Goal: Entertainment & Leisure: Consume media (video, audio)

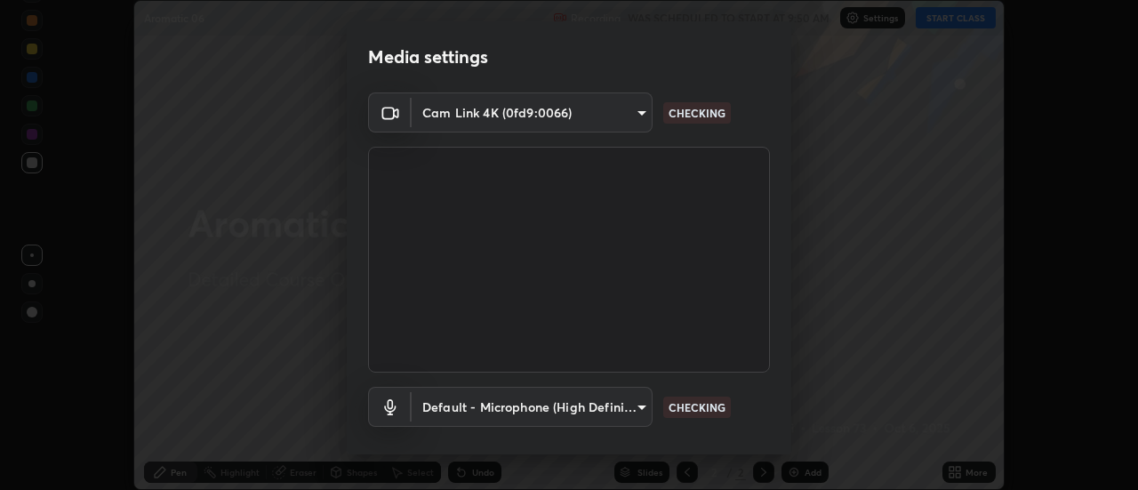
scroll to position [93, 0]
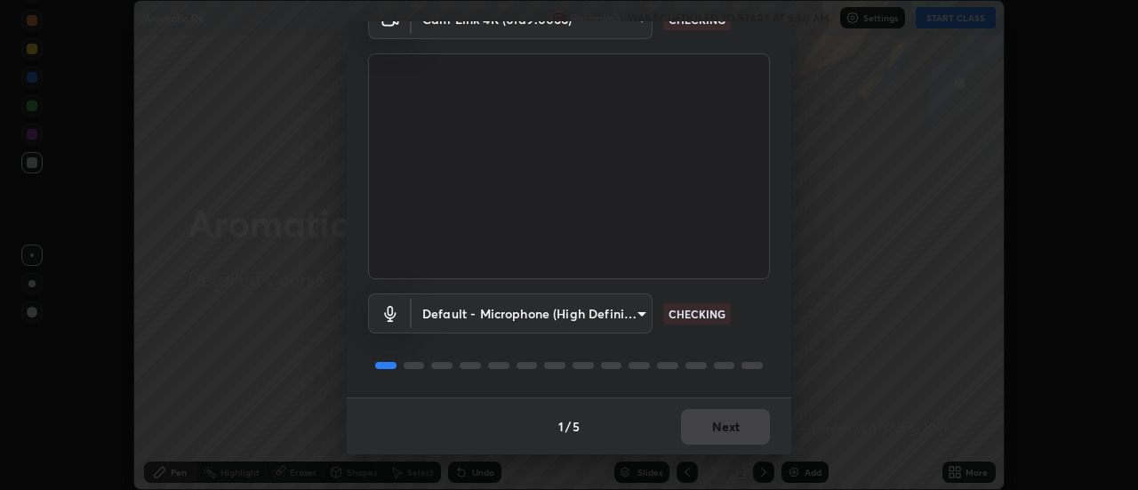
click at [730, 427] on div "1 / 5 Next" at bounding box center [569, 425] width 444 height 57
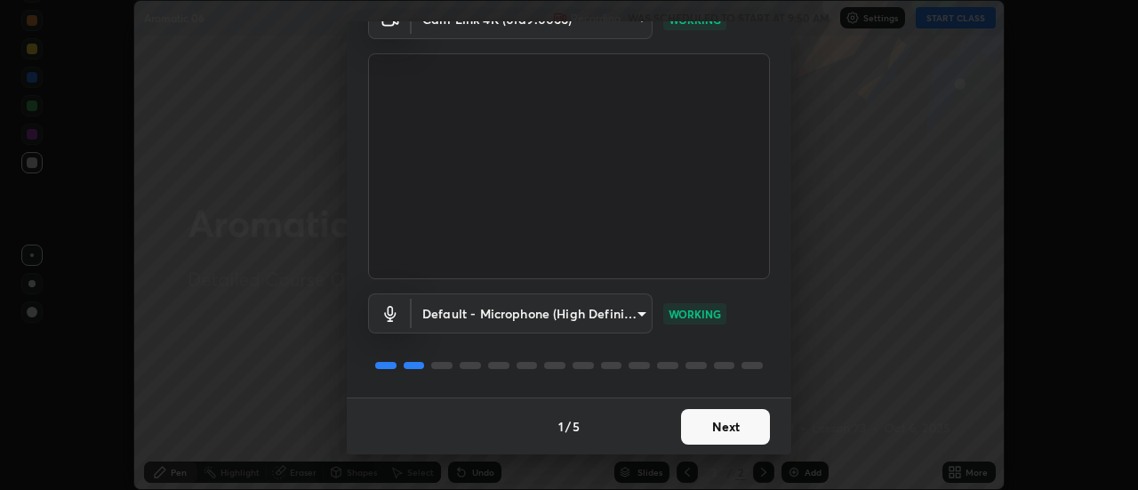
click at [732, 430] on button "Next" at bounding box center [725, 427] width 89 height 36
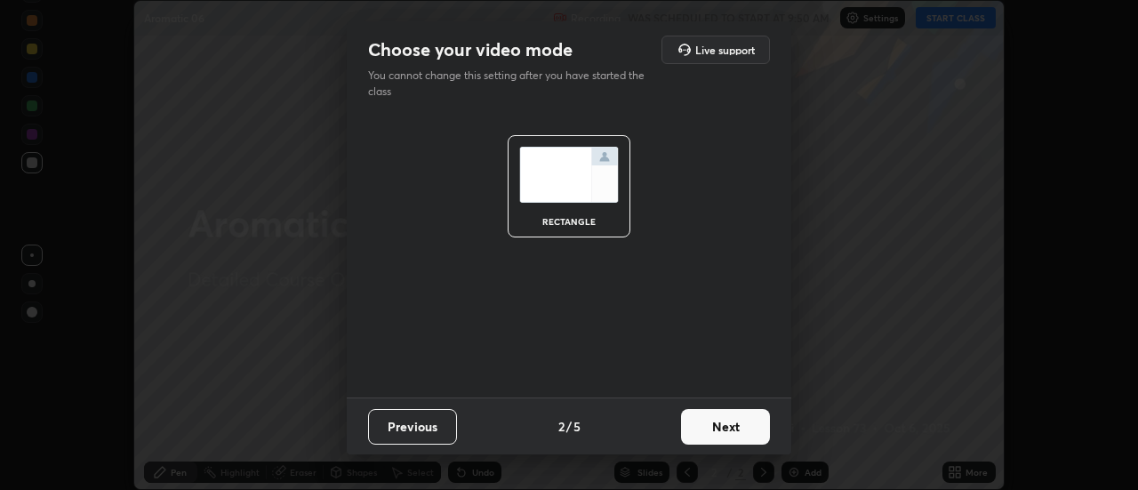
click at [733, 431] on button "Next" at bounding box center [725, 427] width 89 height 36
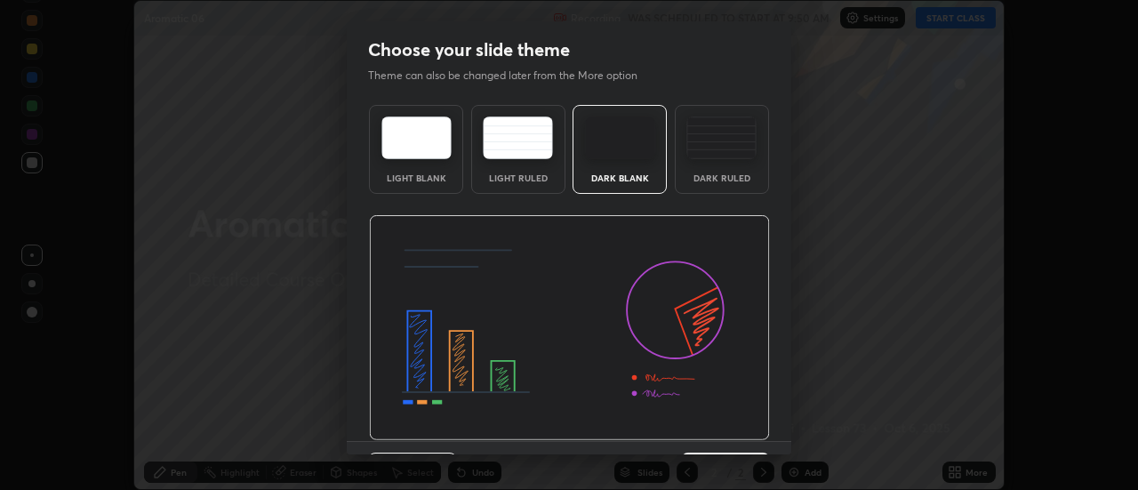
scroll to position [44, 0]
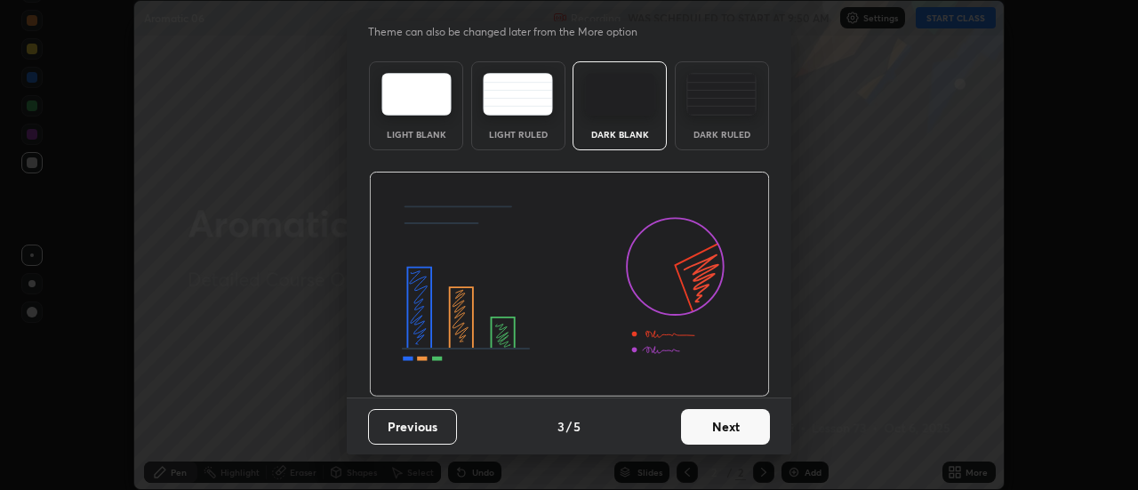
click at [725, 434] on button "Next" at bounding box center [725, 427] width 89 height 36
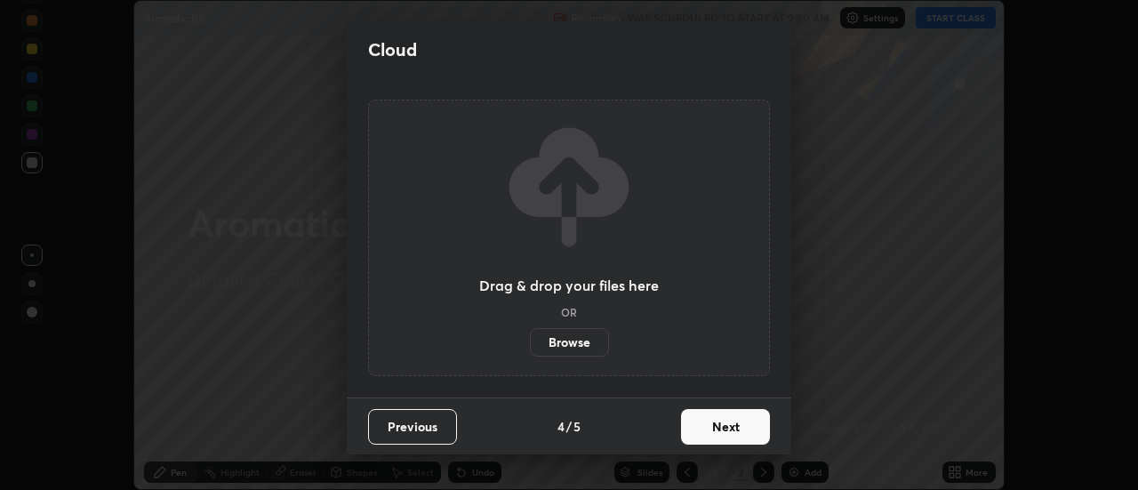
scroll to position [0, 0]
click at [722, 428] on button "Next" at bounding box center [725, 427] width 89 height 36
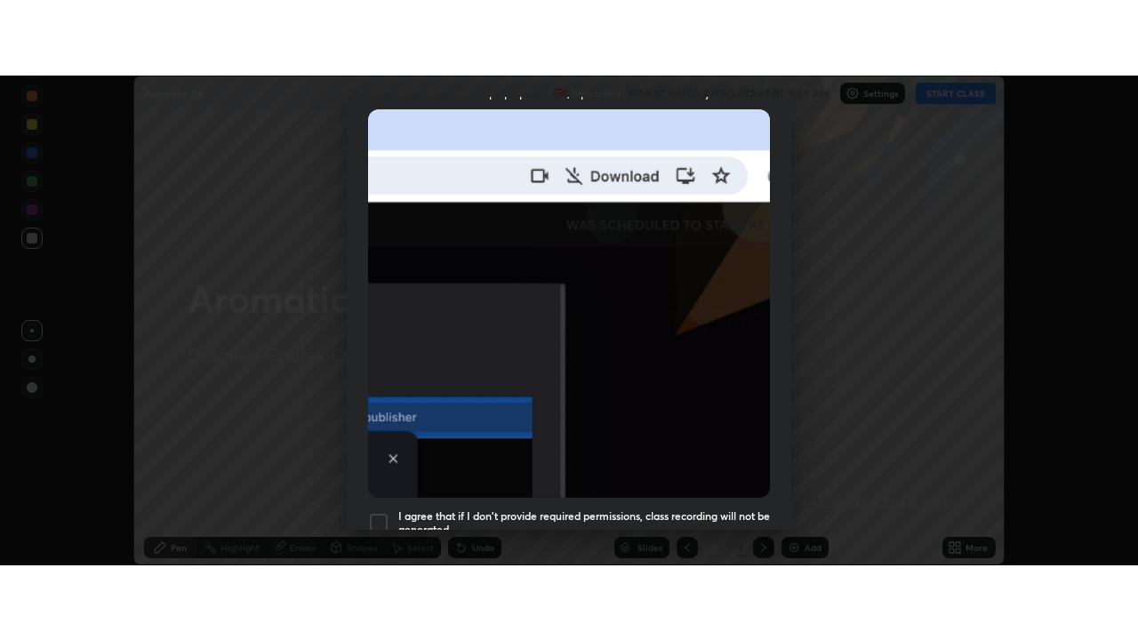
scroll to position [456, 0]
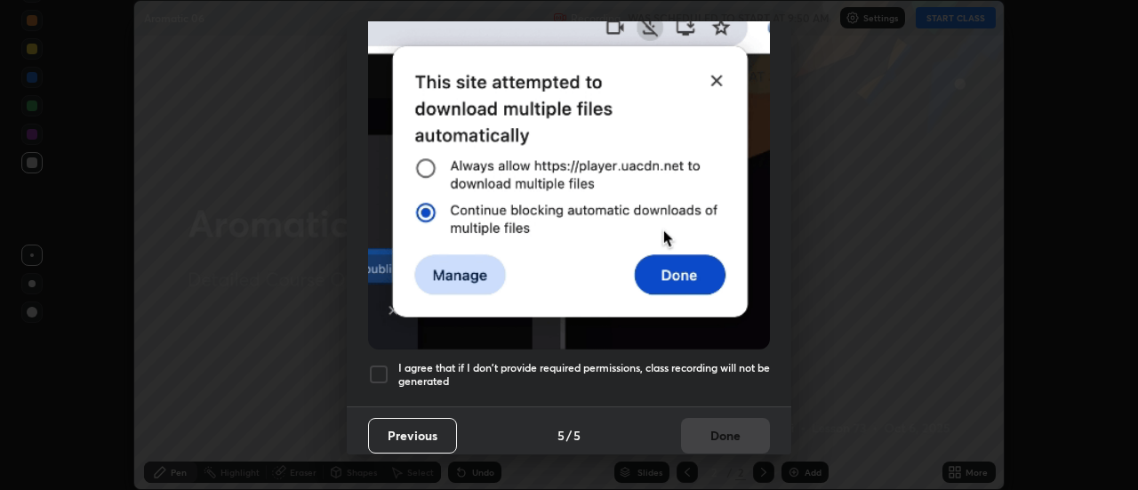
click at [380, 370] on div at bounding box center [378, 374] width 21 height 21
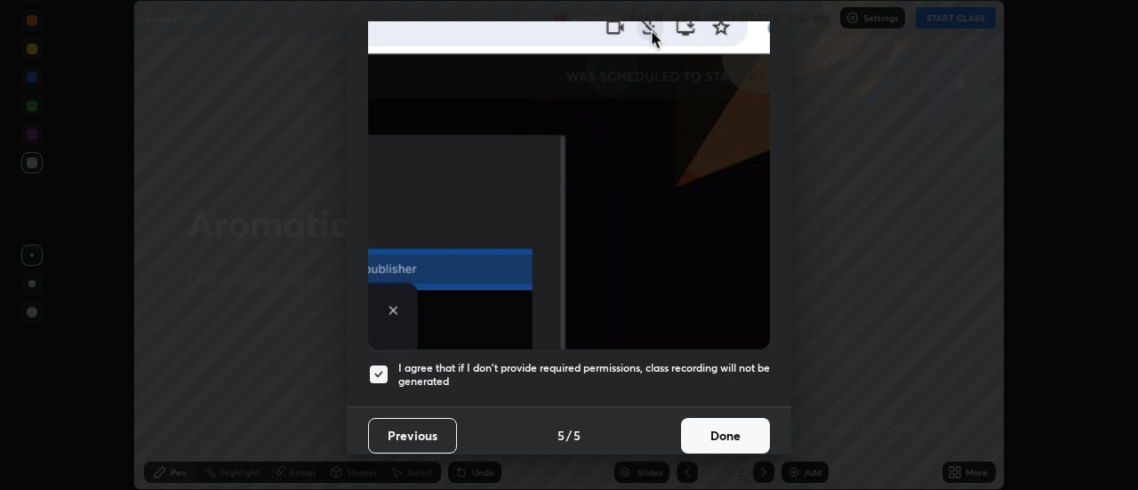
click at [712, 428] on button "Done" at bounding box center [725, 436] width 89 height 36
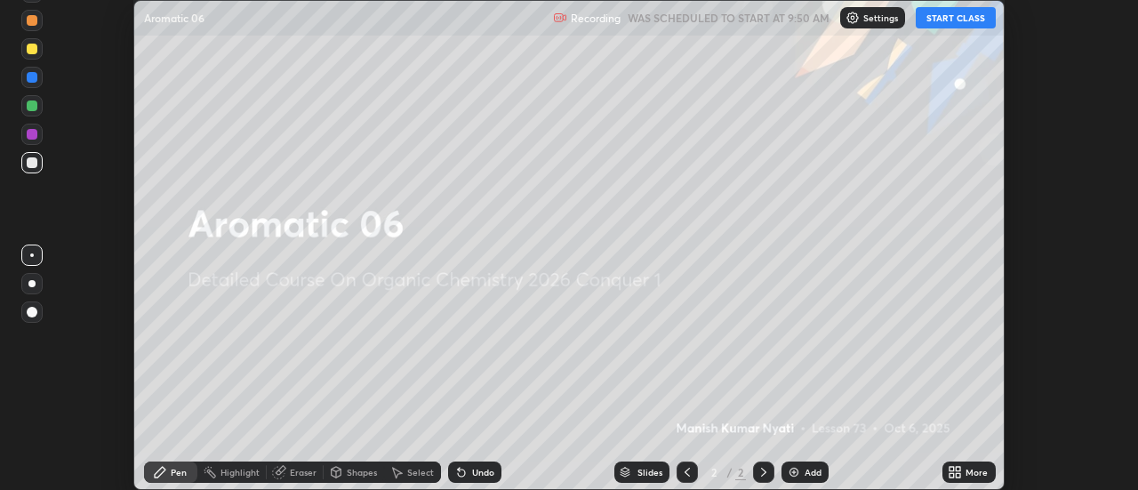
click at [948, 20] on button "START CLASS" at bounding box center [956, 17] width 80 height 21
click at [952, 475] on icon at bounding box center [951, 475] width 4 height 4
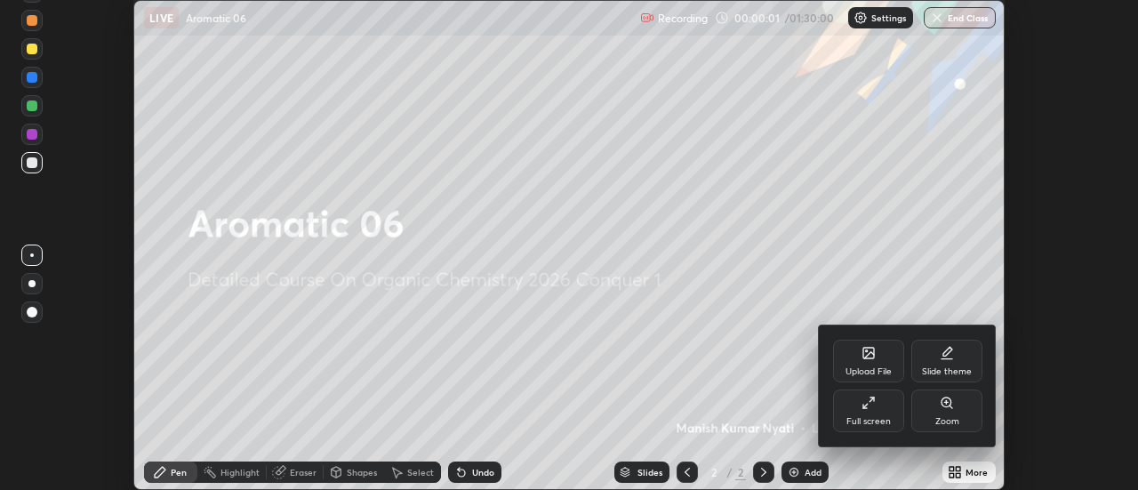
click at [879, 405] on div "Full screen" at bounding box center [868, 410] width 71 height 43
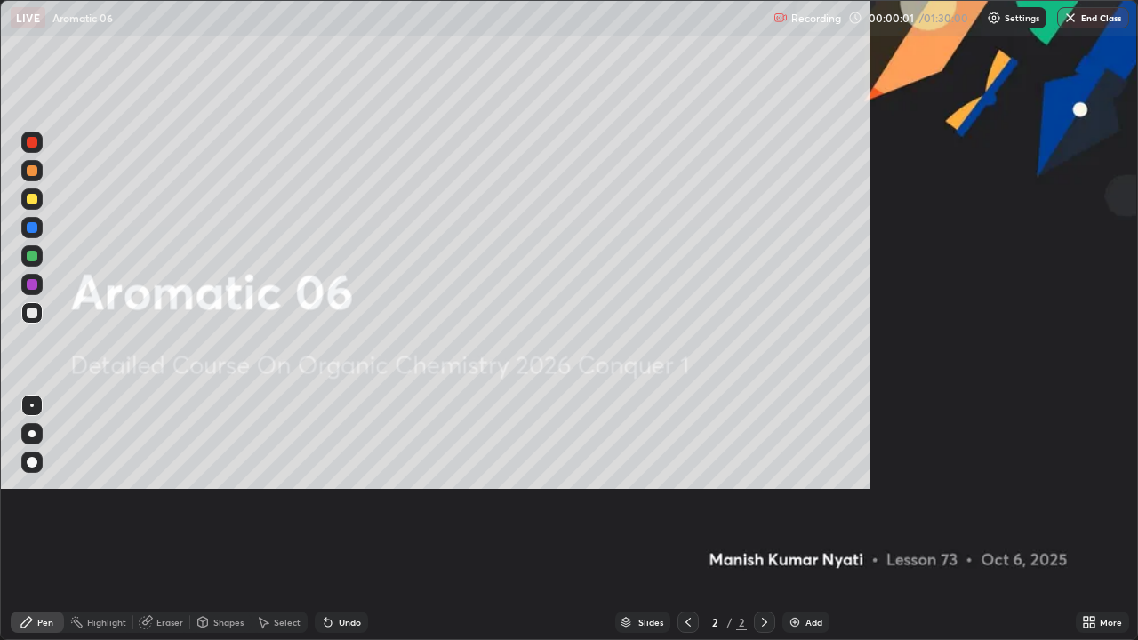
scroll to position [640, 1138]
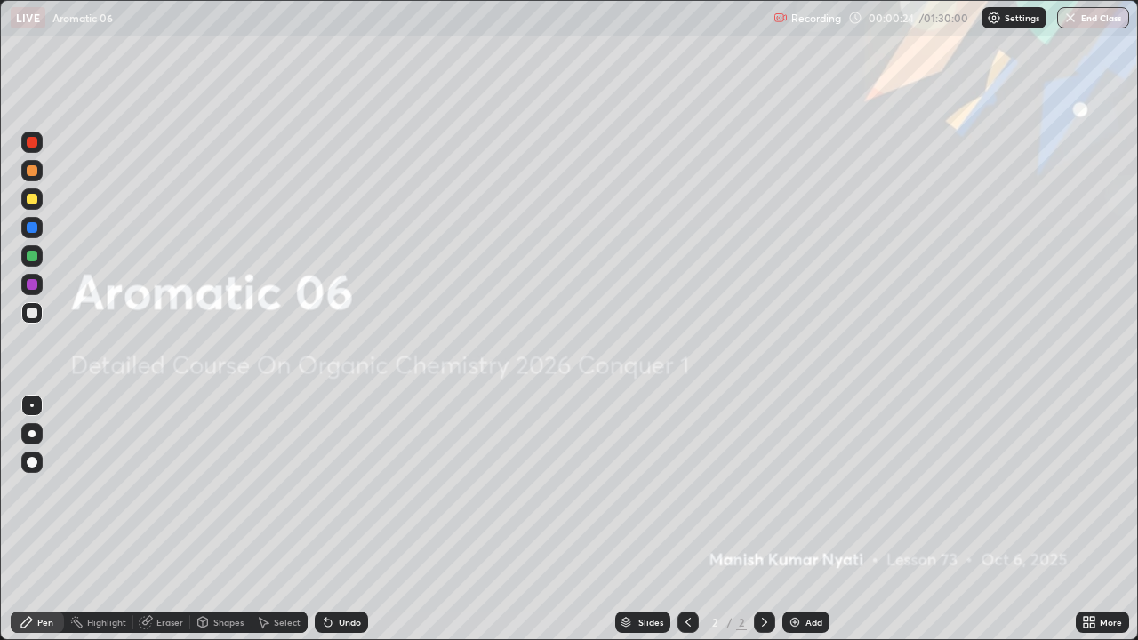
click at [793, 489] on img at bounding box center [795, 622] width 14 height 14
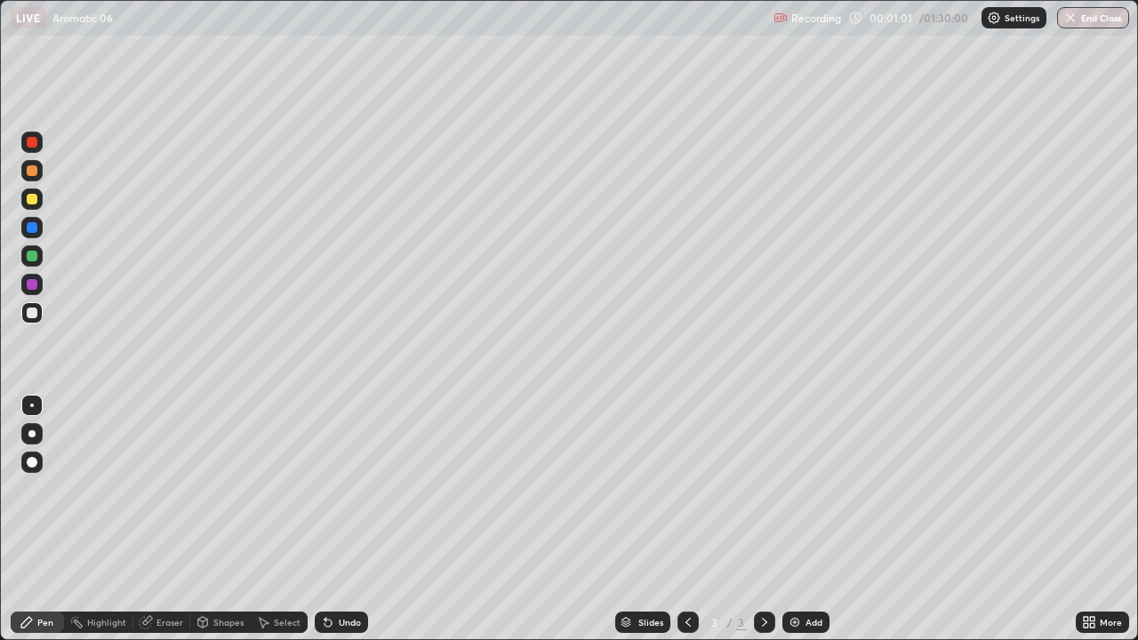
click at [324, 489] on icon at bounding box center [325, 619] width 2 height 2
click at [355, 489] on div "Undo" at bounding box center [350, 622] width 22 height 9
click at [354, 489] on div "Undo" at bounding box center [350, 622] width 22 height 9
click at [353, 489] on div "Undo" at bounding box center [341, 622] width 53 height 21
click at [354, 489] on div "Undo" at bounding box center [350, 622] width 22 height 9
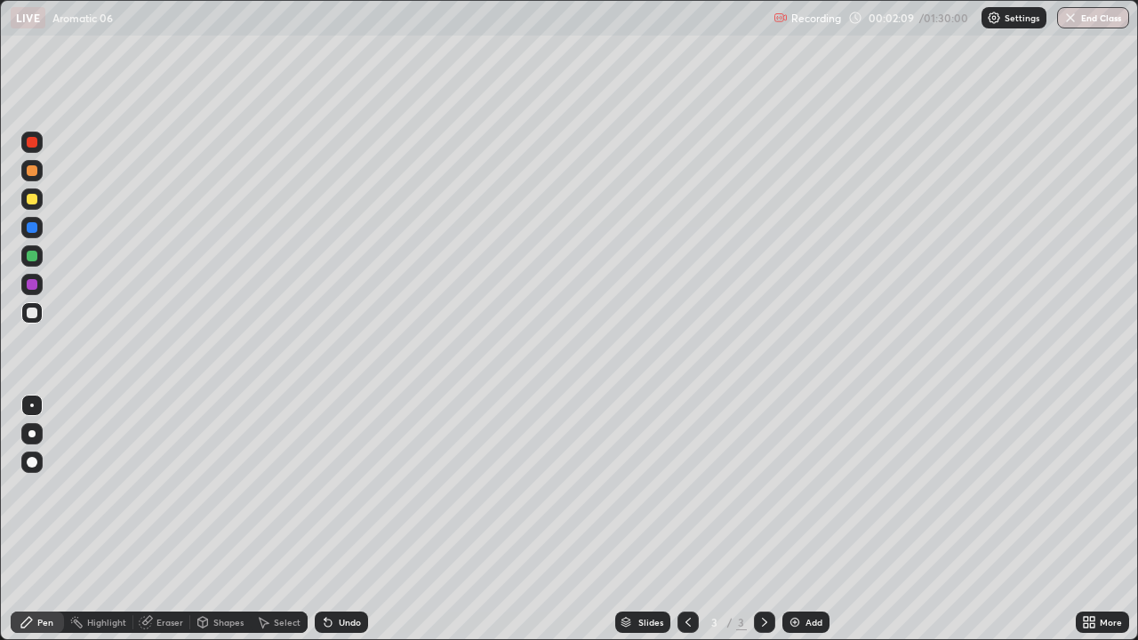
click at [356, 489] on div "Undo" at bounding box center [341, 622] width 53 height 21
click at [357, 489] on div "Undo" at bounding box center [341, 622] width 53 height 21
click at [345, 489] on div "Undo" at bounding box center [350, 622] width 22 height 9
click at [342, 489] on div "Undo" at bounding box center [341, 622] width 53 height 21
click at [344, 489] on div "Undo" at bounding box center [350, 622] width 22 height 9
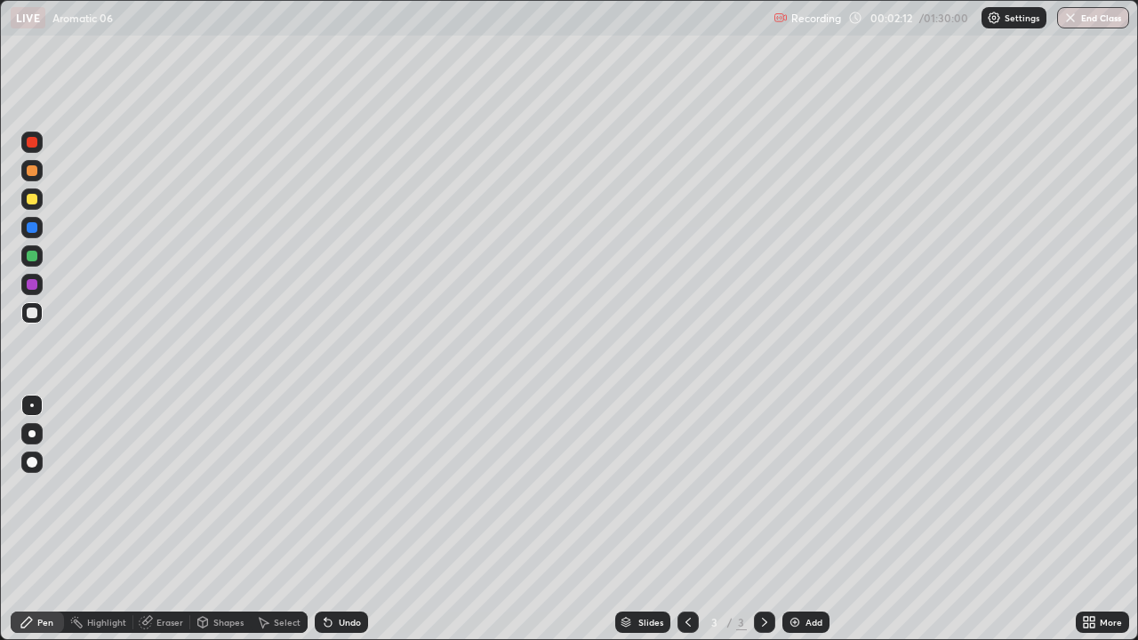
click at [345, 489] on div "Undo" at bounding box center [350, 622] width 22 height 9
click at [344, 489] on div "Undo" at bounding box center [350, 622] width 22 height 9
click at [345, 489] on div "Undo" at bounding box center [350, 622] width 22 height 9
click at [791, 489] on img at bounding box center [795, 622] width 14 height 14
click at [359, 489] on div "Undo" at bounding box center [341, 622] width 53 height 21
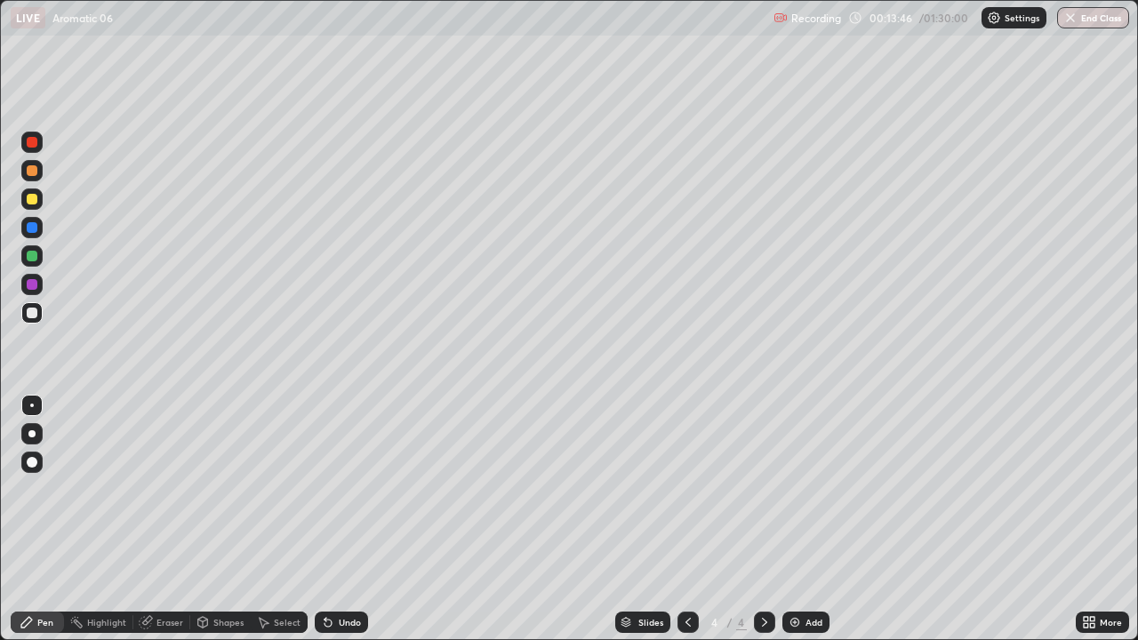
click at [356, 489] on div "Undo" at bounding box center [350, 622] width 22 height 9
click at [791, 489] on img at bounding box center [795, 622] width 14 height 14
click at [688, 489] on icon at bounding box center [687, 622] width 5 height 9
click at [341, 489] on div "Undo" at bounding box center [350, 622] width 22 height 9
click at [345, 489] on div "Undo" at bounding box center [341, 622] width 53 height 21
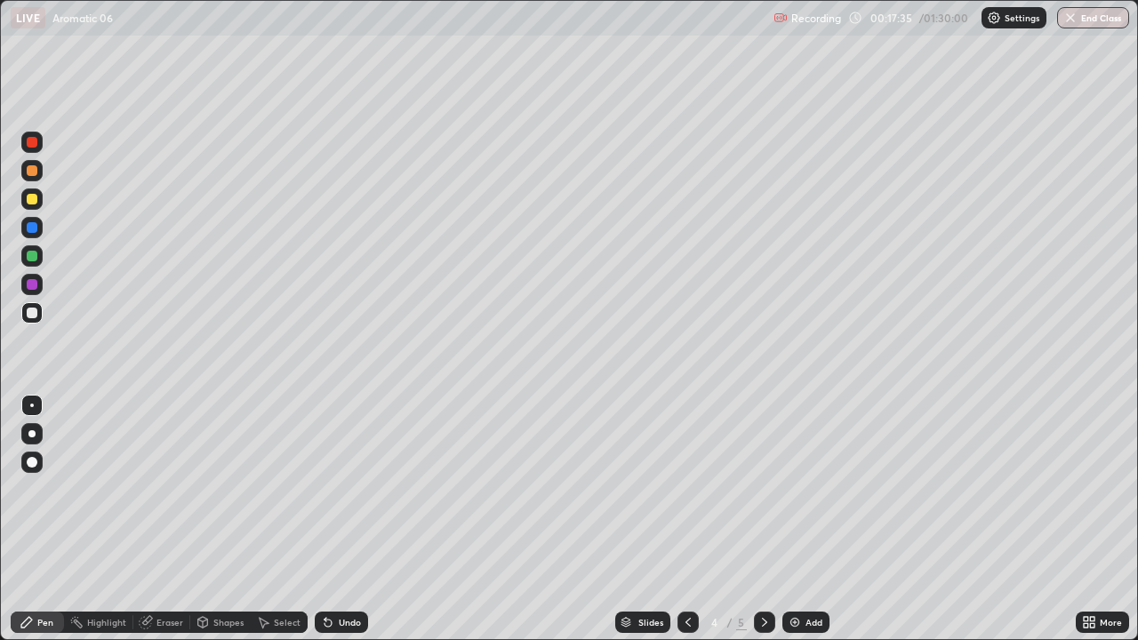
click at [348, 489] on div "Undo" at bounding box center [341, 622] width 53 height 21
click at [350, 489] on div "Undo" at bounding box center [341, 622] width 53 height 21
click at [349, 489] on div "Undo" at bounding box center [341, 622] width 53 height 21
click at [348, 489] on div "Undo" at bounding box center [341, 622] width 53 height 21
click at [342, 489] on div "Undo" at bounding box center [350, 622] width 22 height 9
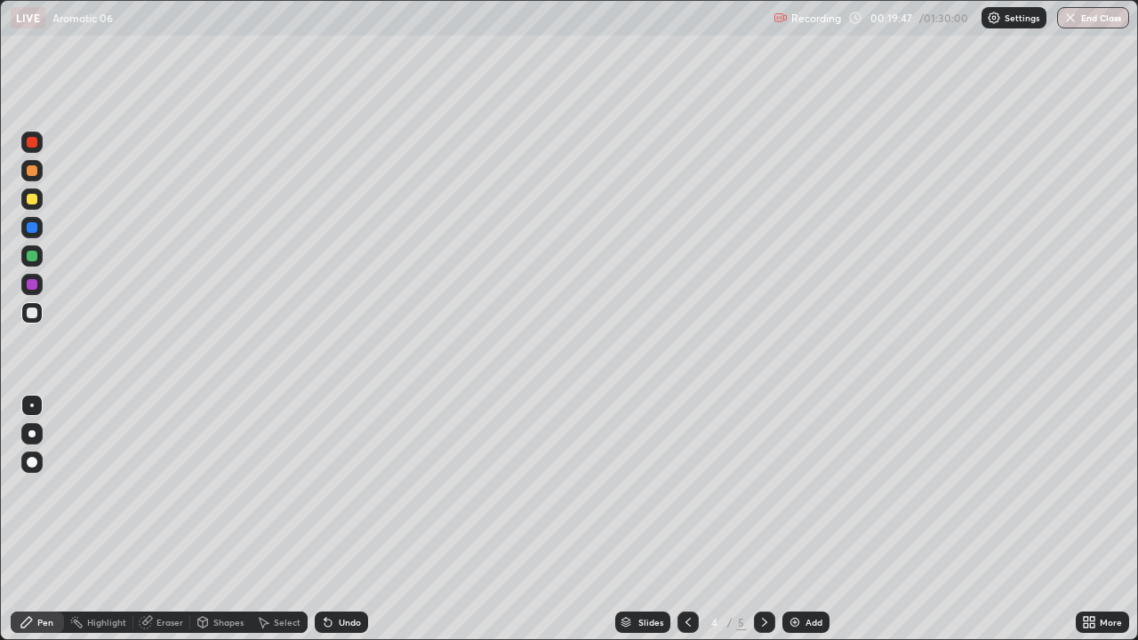
click at [763, 489] on icon at bounding box center [764, 622] width 14 height 14
click at [688, 489] on icon at bounding box center [688, 622] width 14 height 14
click at [769, 489] on icon at bounding box center [764, 622] width 14 height 14
click at [293, 489] on div "Select" at bounding box center [279, 622] width 57 height 21
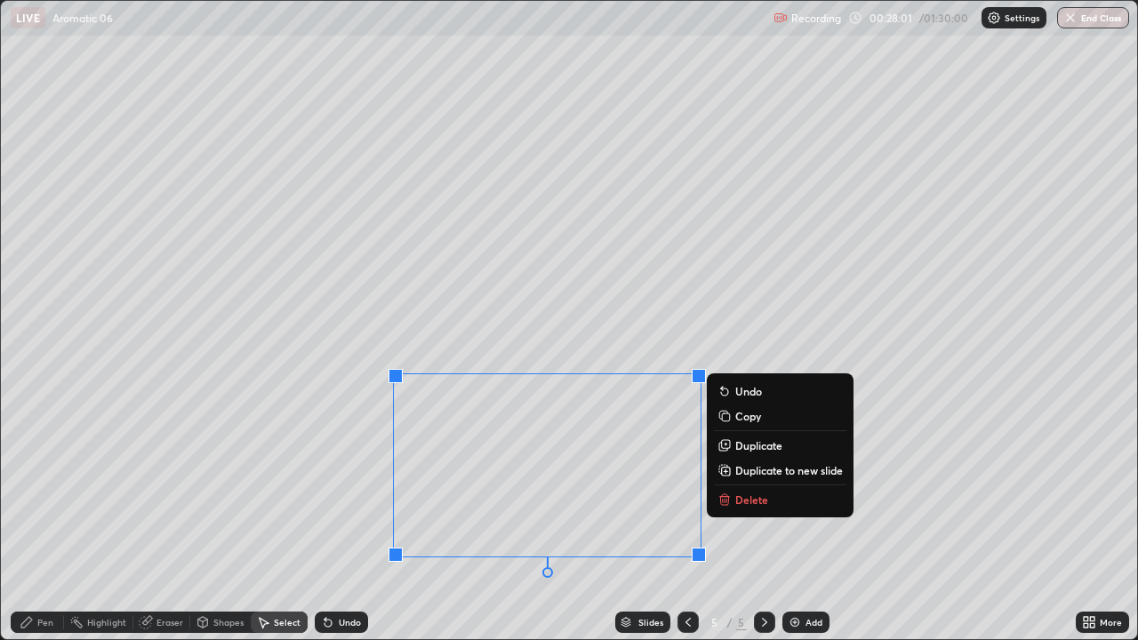
click at [779, 489] on button "Delete" at bounding box center [780, 499] width 132 height 21
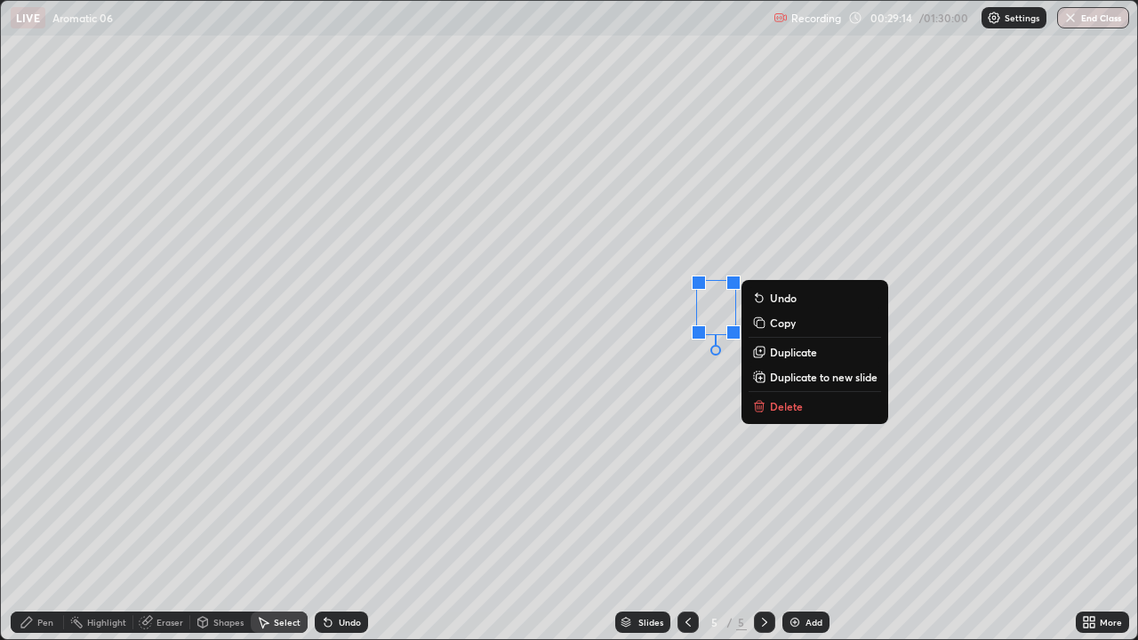
click at [364, 489] on div "Undo" at bounding box center [341, 622] width 53 height 21
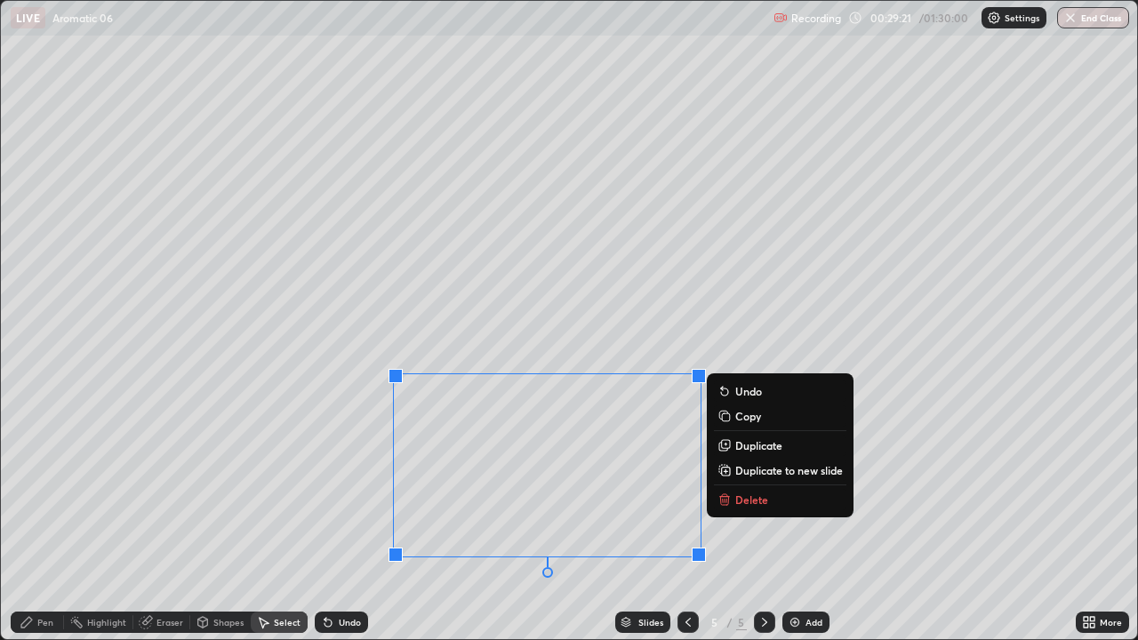
click at [792, 489] on button "Delete" at bounding box center [780, 499] width 132 height 21
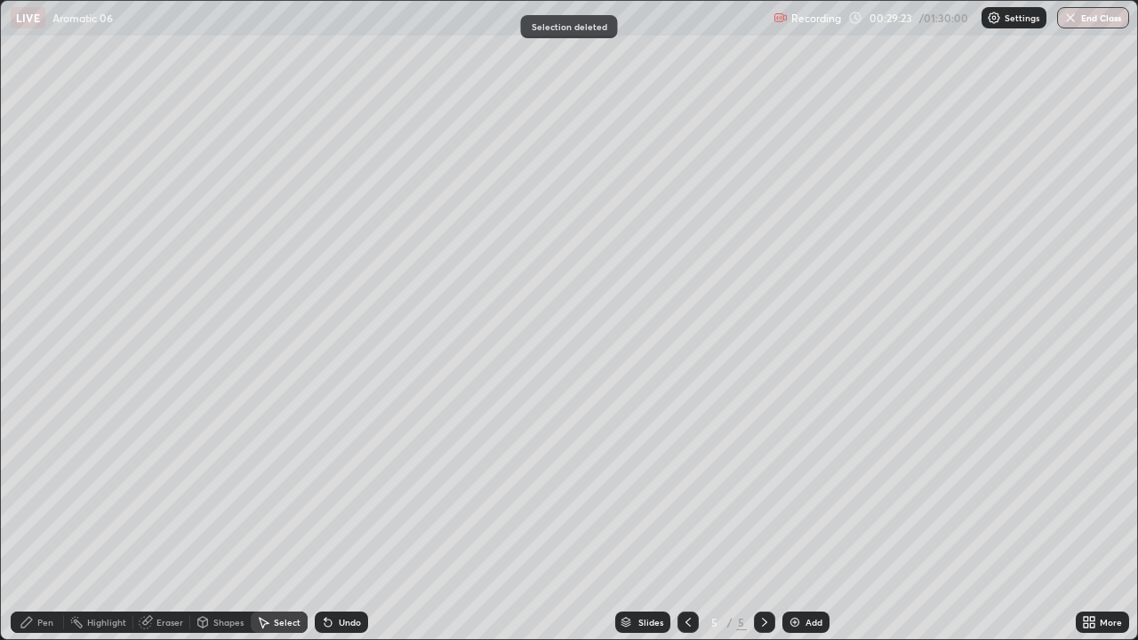
click at [52, 489] on div "Pen" at bounding box center [45, 622] width 16 height 9
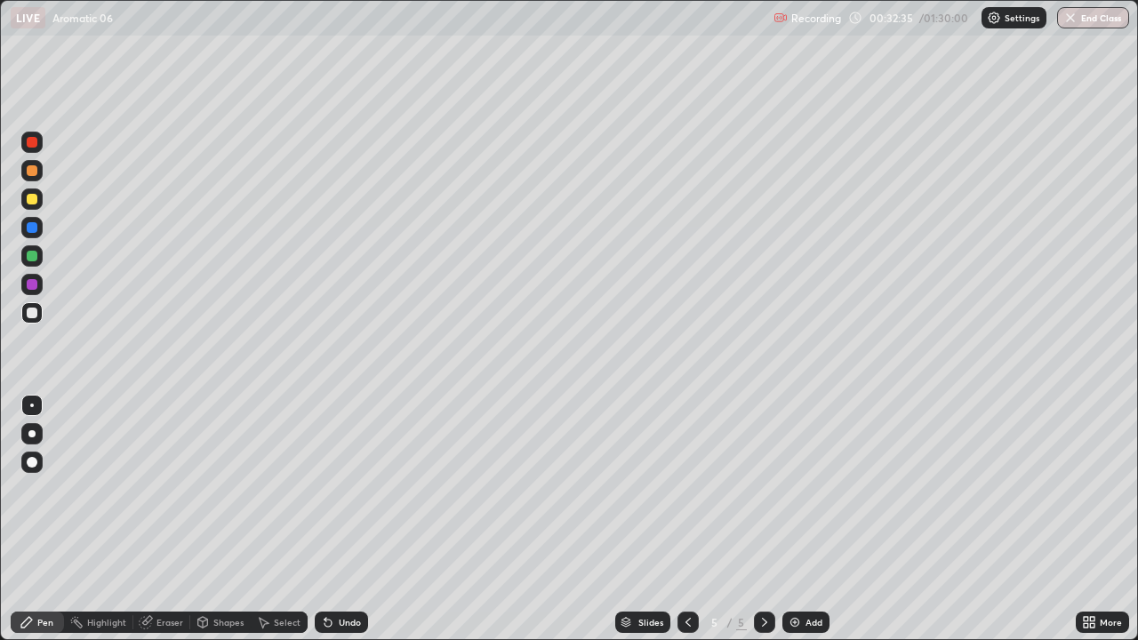
click at [693, 489] on div at bounding box center [687, 622] width 21 height 21
click at [686, 489] on icon at bounding box center [688, 622] width 14 height 14
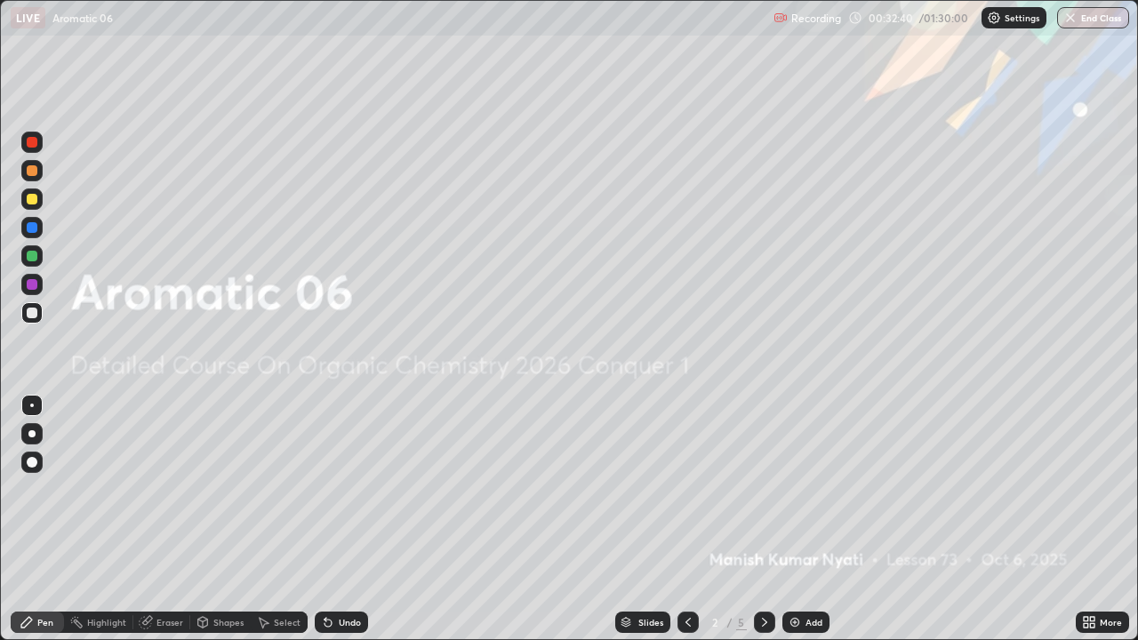
click at [763, 489] on icon at bounding box center [764, 622] width 14 height 14
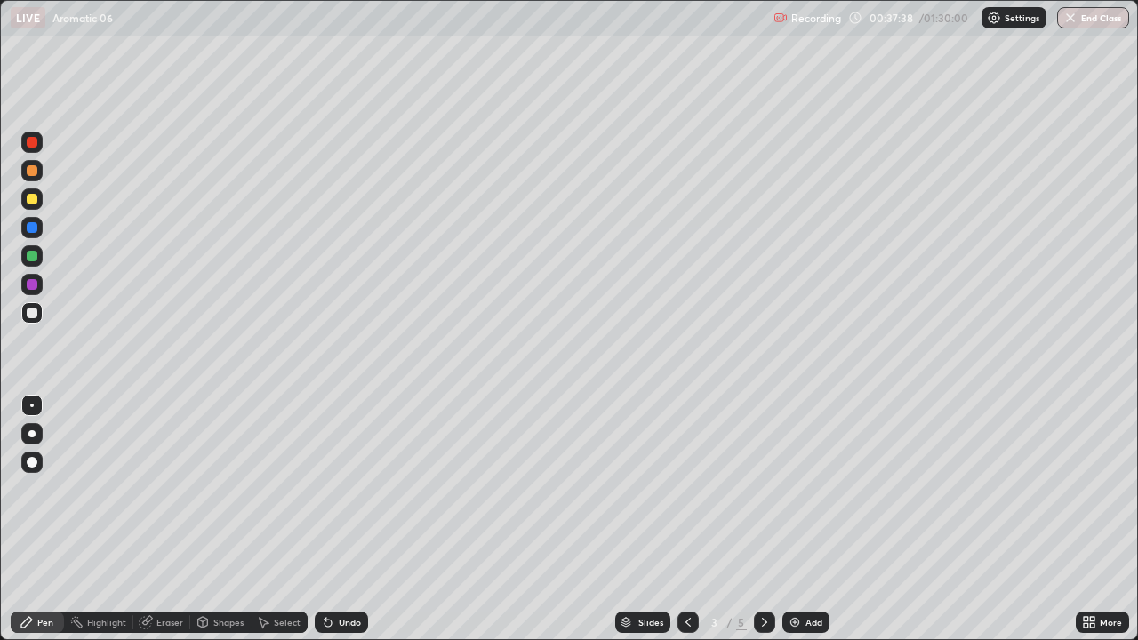
click at [764, 489] on icon at bounding box center [764, 622] width 14 height 14
click at [707, 489] on div "4" at bounding box center [715, 622] width 18 height 11
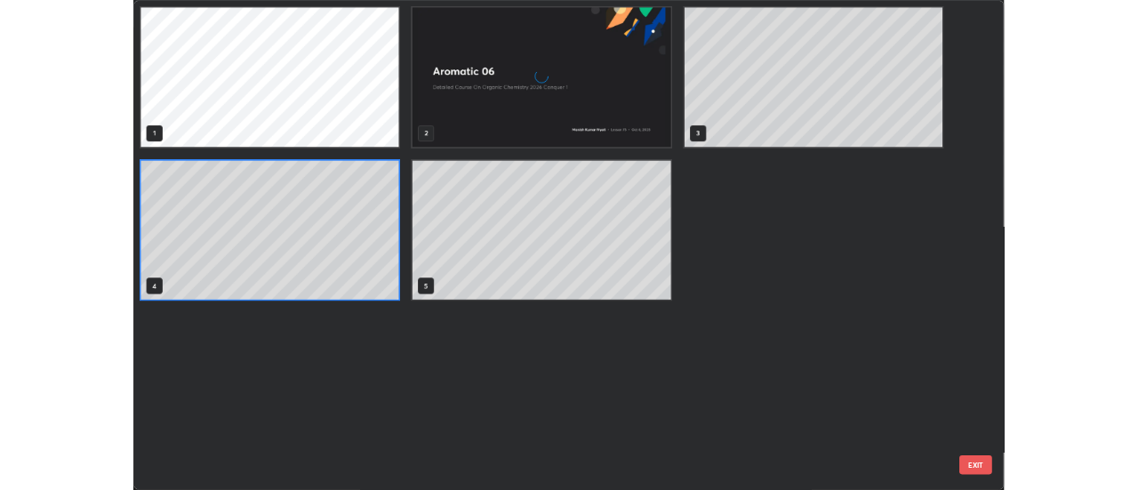
scroll to position [633, 1127]
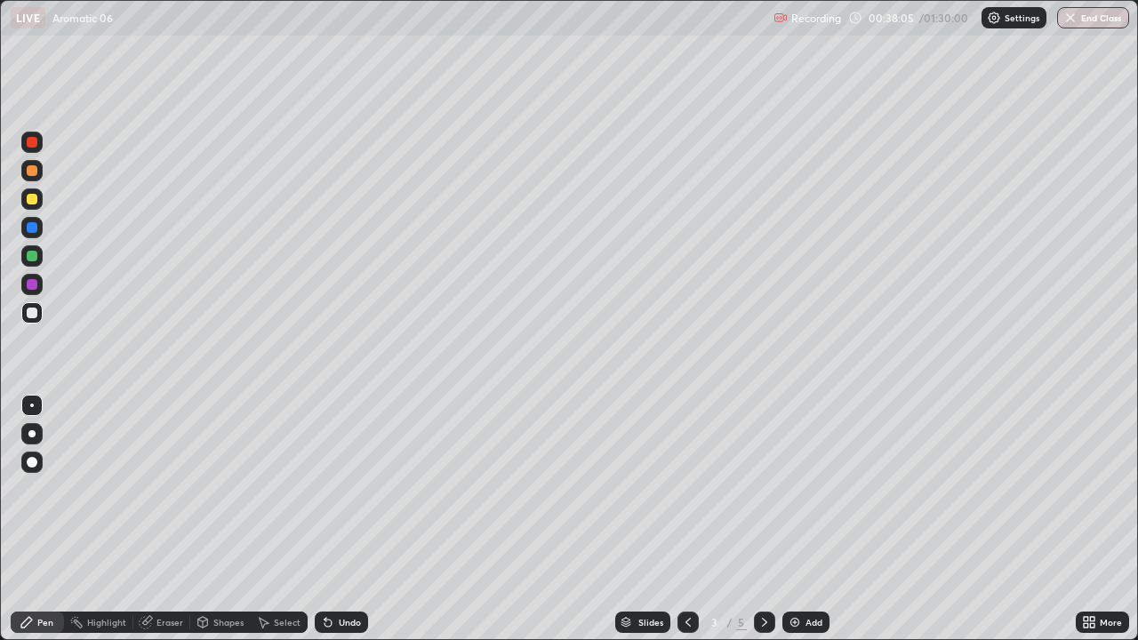
click at [763, 489] on icon at bounding box center [764, 622] width 14 height 14
click at [341, 489] on div "Undo" at bounding box center [350, 622] width 22 height 9
click at [796, 489] on img at bounding box center [795, 622] width 14 height 14
click at [689, 489] on icon at bounding box center [688, 622] width 14 height 14
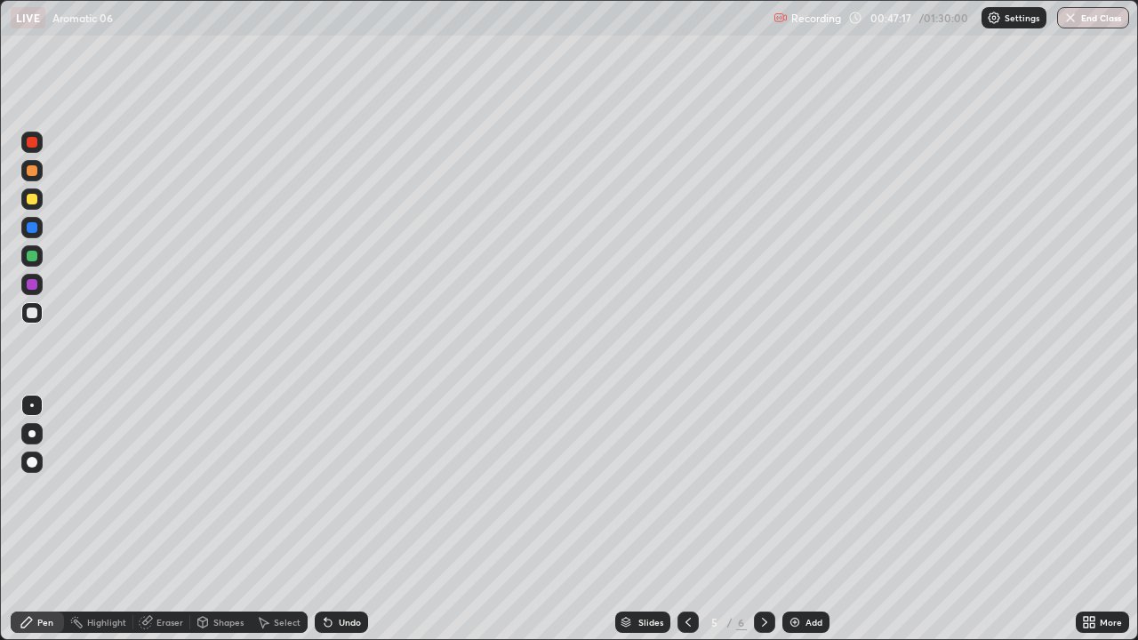
click at [763, 489] on icon at bounding box center [764, 622] width 14 height 14
click at [325, 489] on icon at bounding box center [327, 623] width 7 height 7
click at [326, 489] on icon at bounding box center [327, 623] width 7 height 7
click at [169, 489] on div "Eraser" at bounding box center [169, 622] width 27 height 9
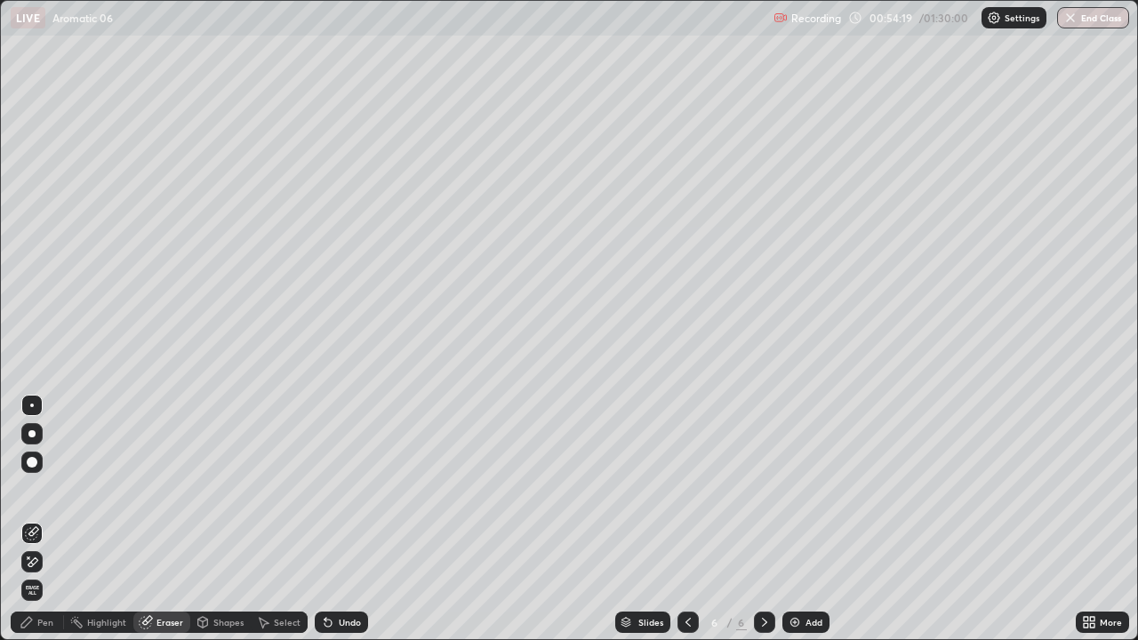
click at [51, 489] on div "Pen" at bounding box center [45, 622] width 16 height 9
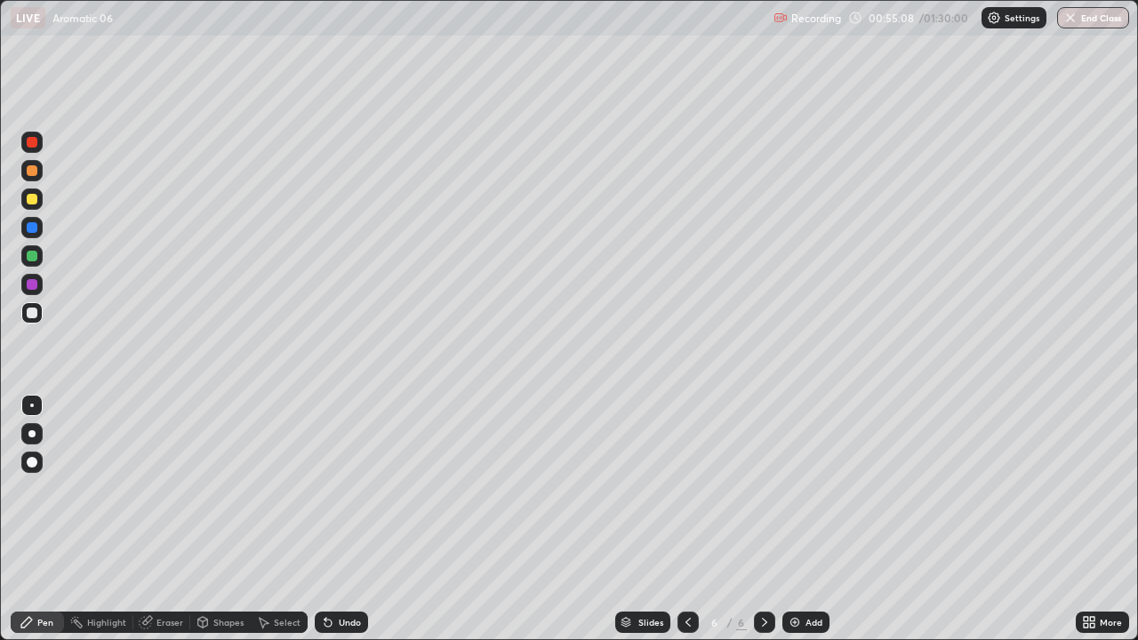
click at [1088, 489] on div "More" at bounding box center [1102, 622] width 53 height 36
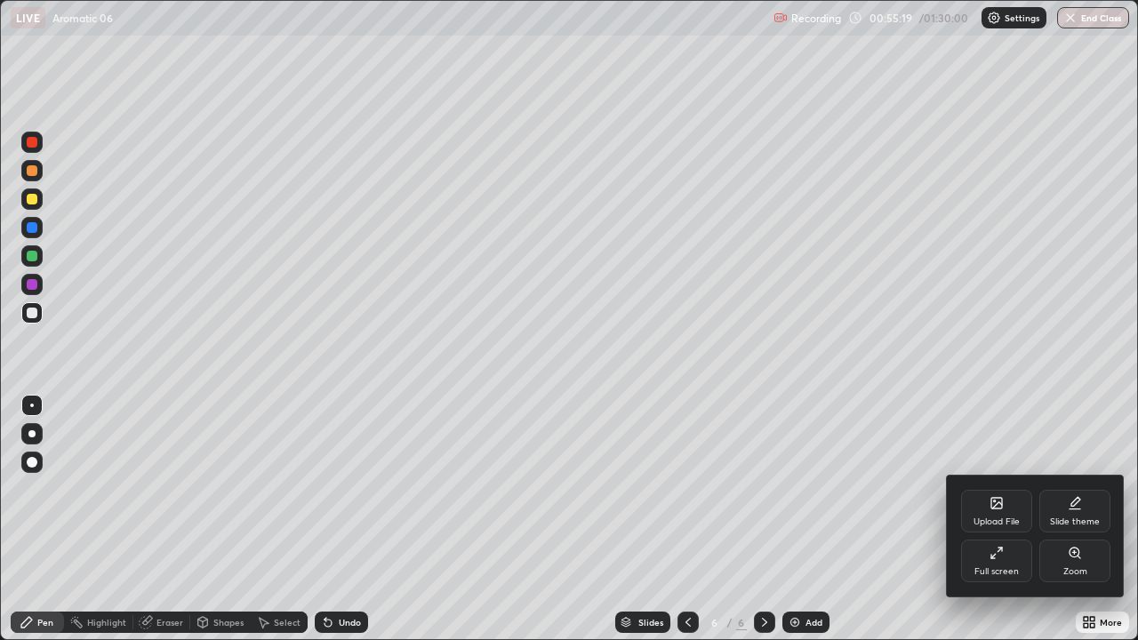
click at [908, 489] on div at bounding box center [569, 320] width 1138 height 640
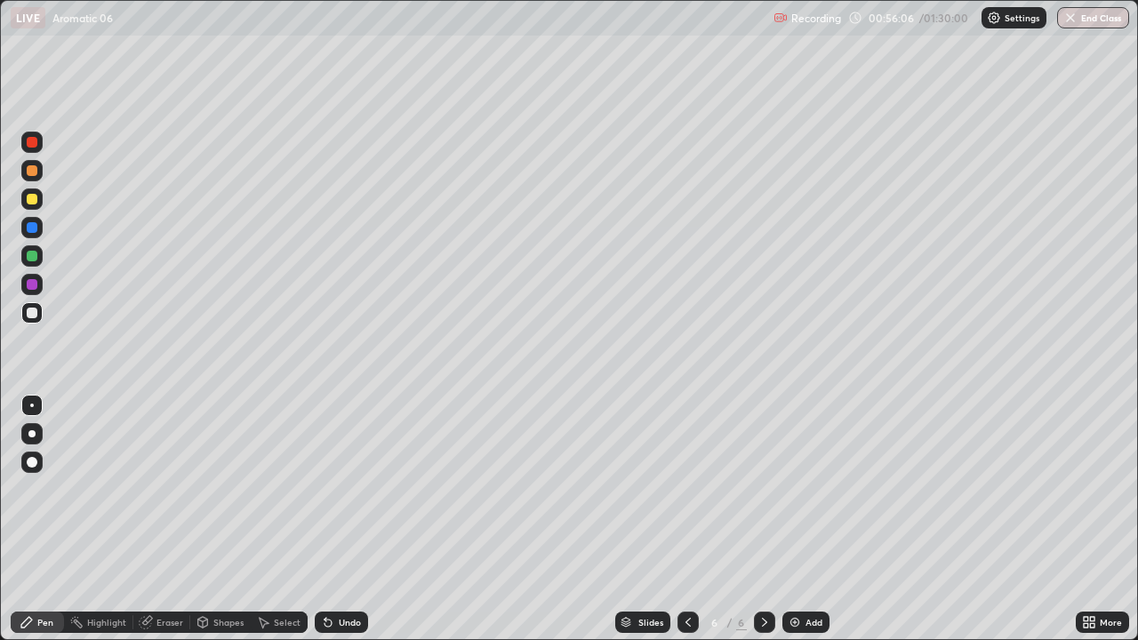
click at [799, 489] on img at bounding box center [795, 622] width 14 height 14
click at [340, 489] on div "Undo" at bounding box center [341, 622] width 53 height 21
click at [337, 489] on div "Undo" at bounding box center [341, 622] width 53 height 21
click at [678, 489] on div at bounding box center [687, 622] width 21 height 21
click at [763, 489] on icon at bounding box center [764, 622] width 14 height 14
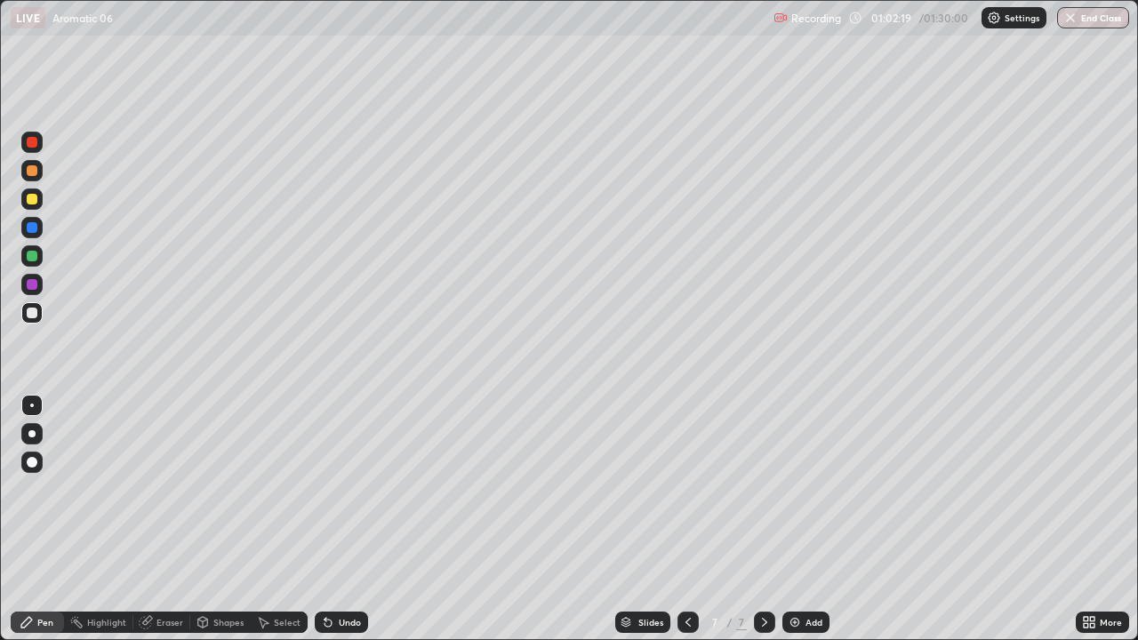
click at [28, 141] on div at bounding box center [32, 142] width 11 height 11
click at [28, 226] on div at bounding box center [32, 227] width 11 height 11
click at [29, 314] on div at bounding box center [32, 313] width 11 height 11
click at [792, 489] on img at bounding box center [795, 622] width 14 height 14
click at [176, 489] on div "Eraser" at bounding box center [169, 622] width 27 height 9
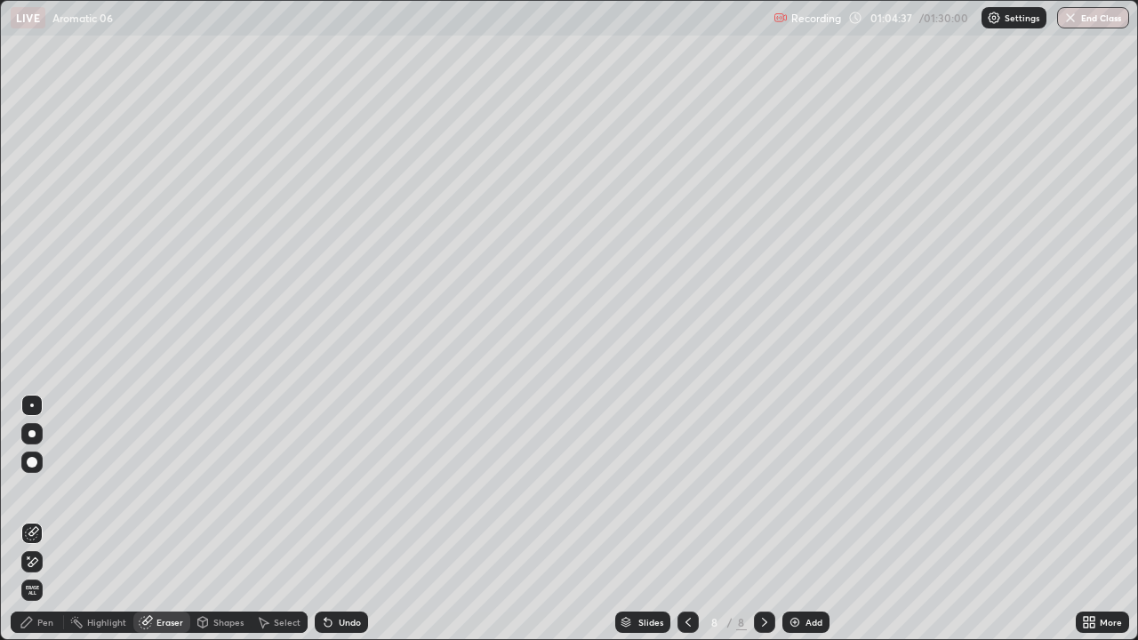
click at [55, 489] on div "Pen" at bounding box center [37, 622] width 53 height 21
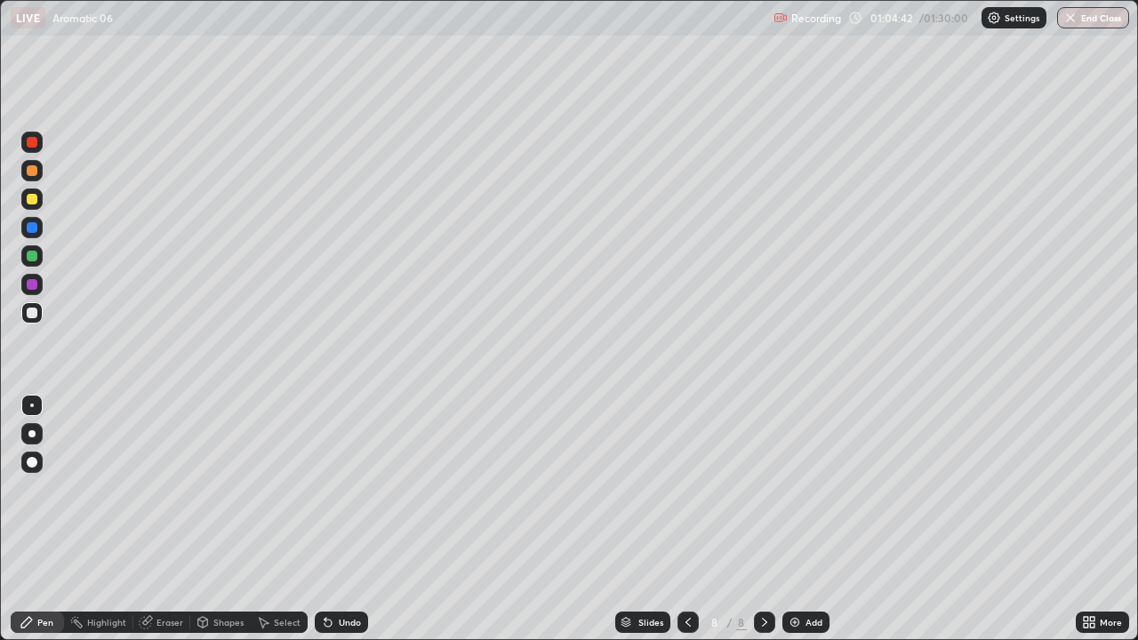
click at [176, 489] on div "Eraser" at bounding box center [161, 622] width 57 height 21
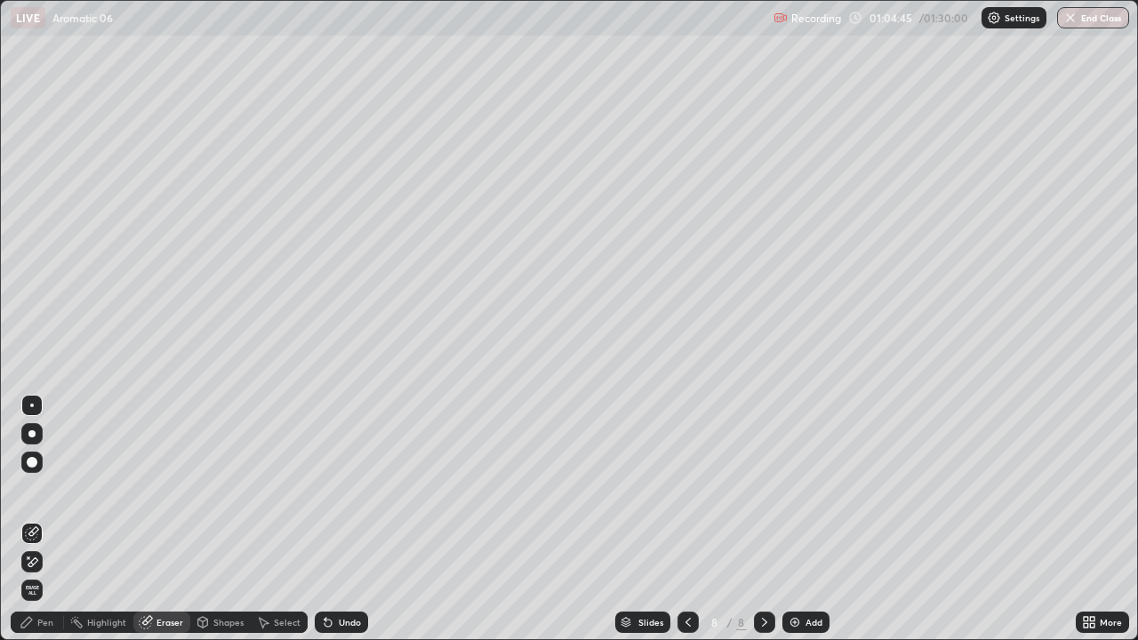
click at [47, 489] on div "Pen" at bounding box center [45, 622] width 16 height 9
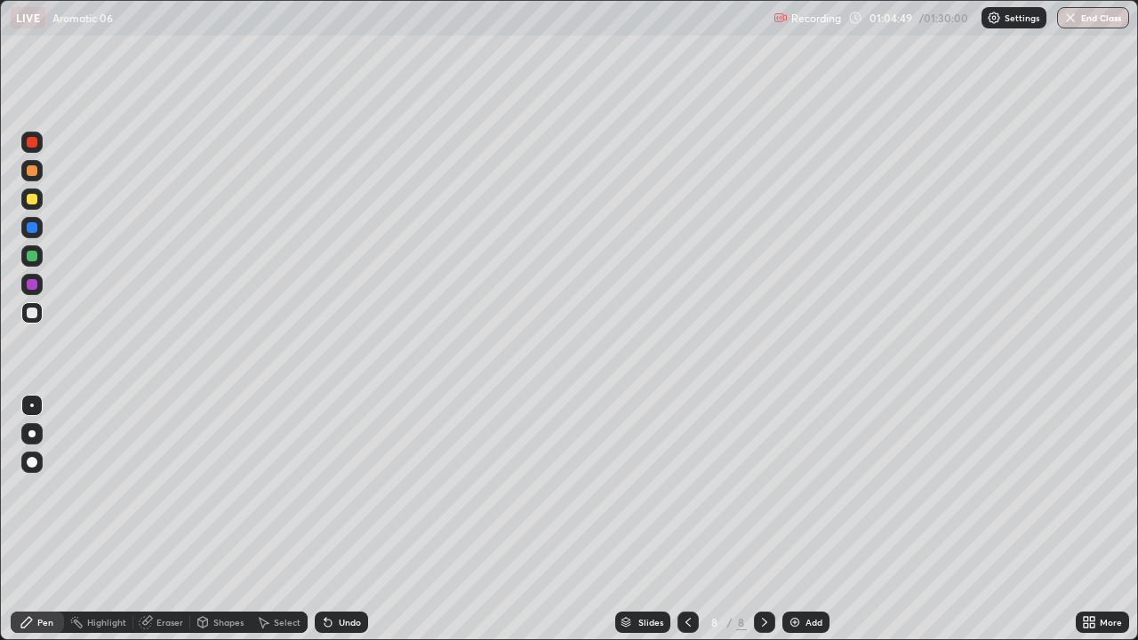
click at [684, 489] on icon at bounding box center [688, 622] width 14 height 14
click at [686, 489] on icon at bounding box center [688, 622] width 14 height 14
click at [763, 489] on icon at bounding box center [764, 622] width 14 height 14
click at [766, 489] on div at bounding box center [764, 622] width 21 height 21
click at [686, 489] on icon at bounding box center [688, 622] width 14 height 14
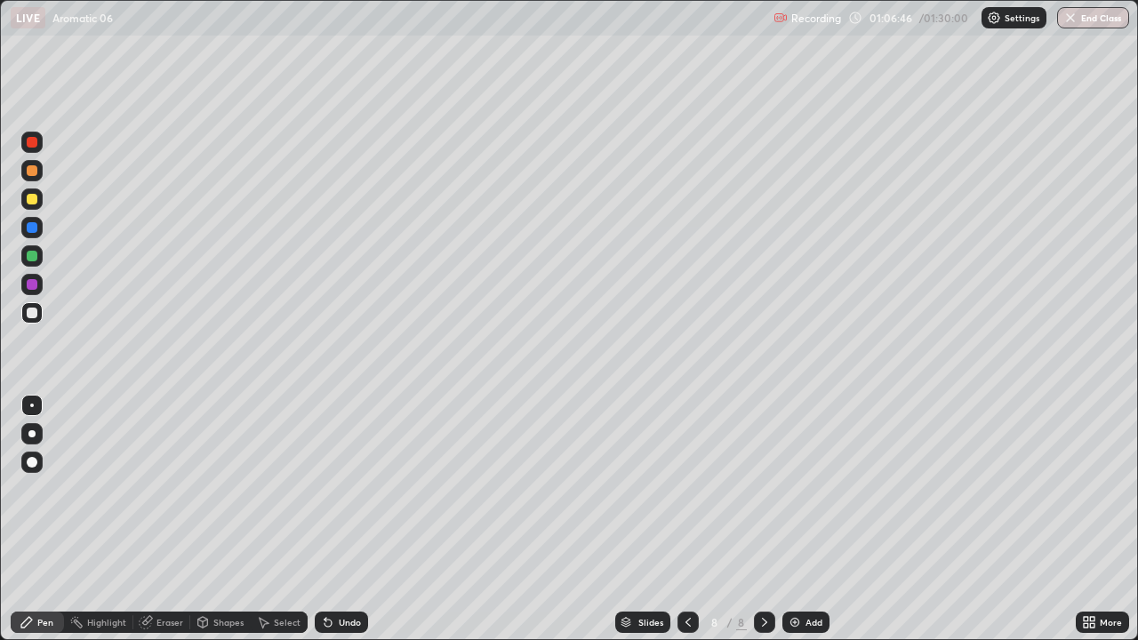
click at [687, 489] on icon at bounding box center [688, 622] width 14 height 14
click at [688, 489] on icon at bounding box center [688, 622] width 14 height 14
click at [772, 489] on div at bounding box center [764, 622] width 21 height 21
click at [172, 489] on div "Eraser" at bounding box center [161, 622] width 57 height 21
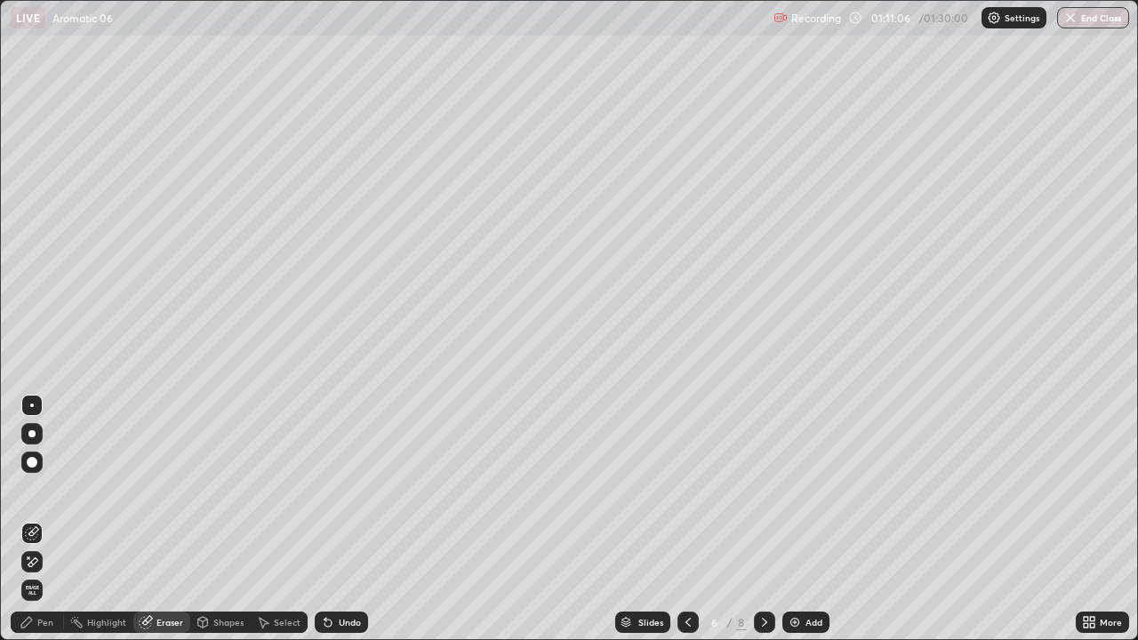
click at [47, 489] on div "Pen" at bounding box center [45, 622] width 16 height 9
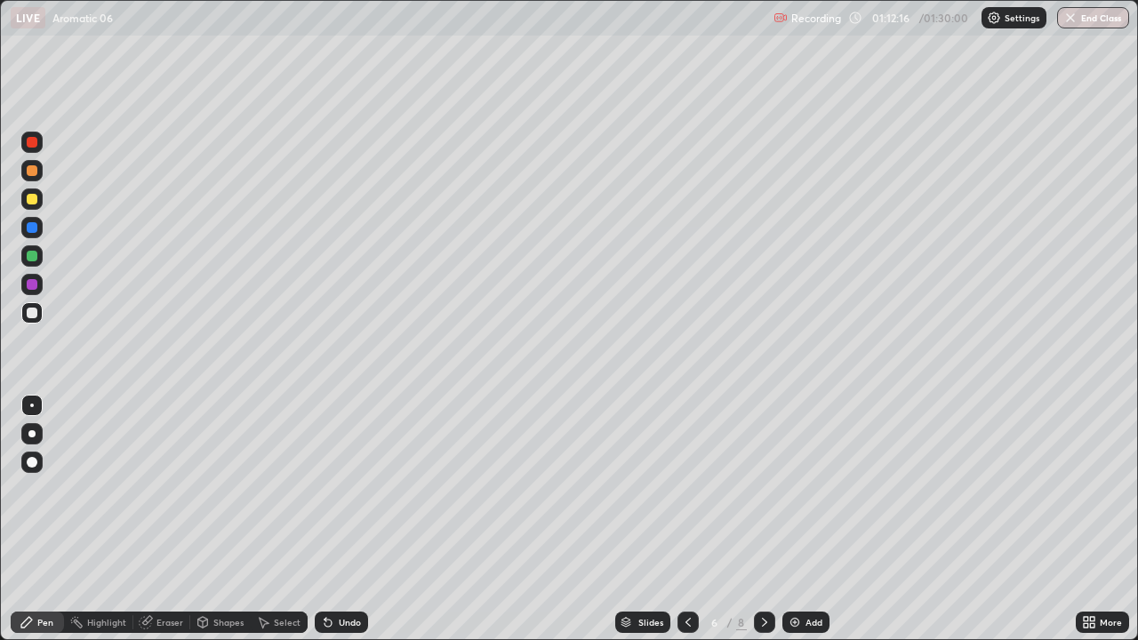
click at [770, 489] on icon at bounding box center [764, 622] width 14 height 14
click at [688, 489] on icon at bounding box center [688, 622] width 14 height 14
click at [764, 489] on icon at bounding box center [764, 622] width 14 height 14
click at [764, 489] on icon at bounding box center [764, 622] width 5 height 9
click at [688, 489] on icon at bounding box center [688, 622] width 14 height 14
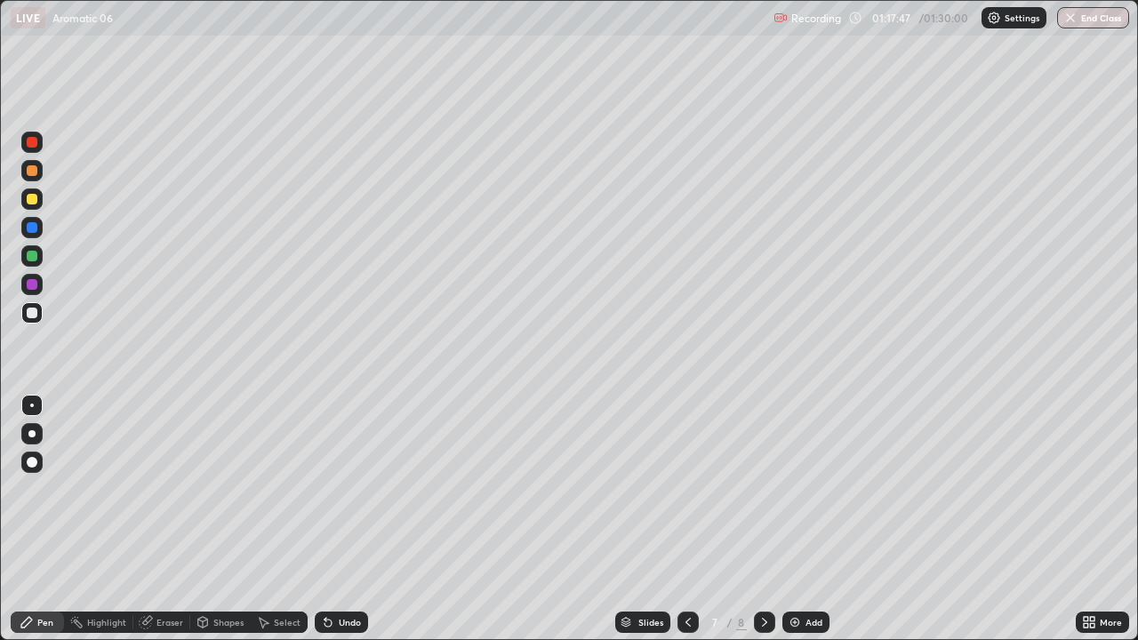
click at [763, 489] on icon at bounding box center [764, 622] width 14 height 14
click at [684, 489] on icon at bounding box center [688, 622] width 14 height 14
click at [1069, 16] on img "button" at bounding box center [1070, 18] width 14 height 14
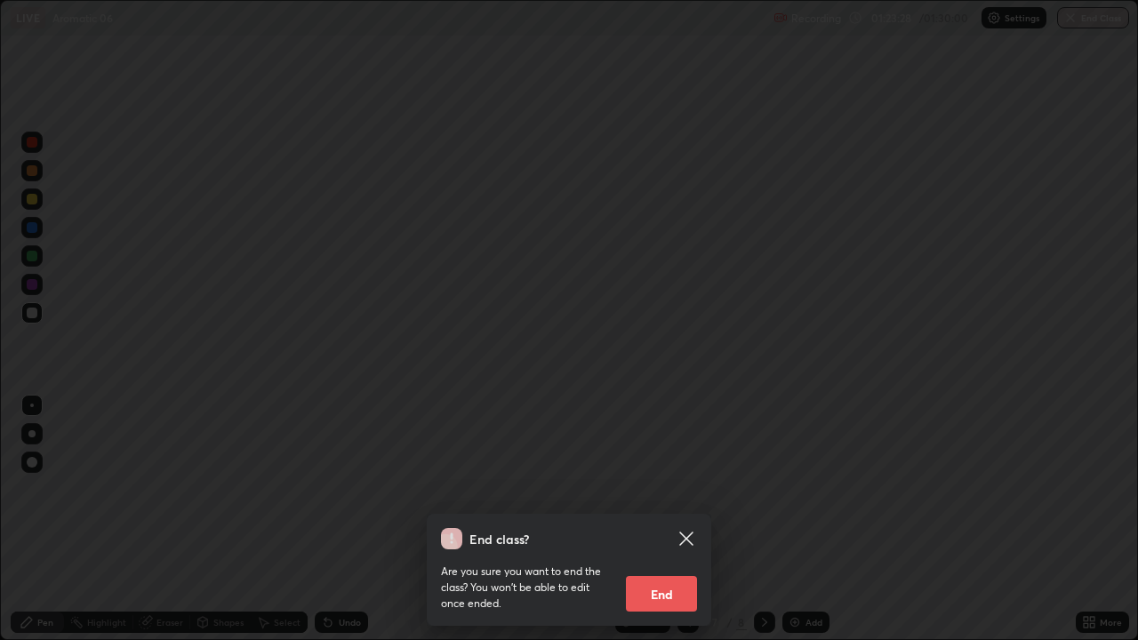
click at [667, 489] on button "End" at bounding box center [661, 594] width 71 height 36
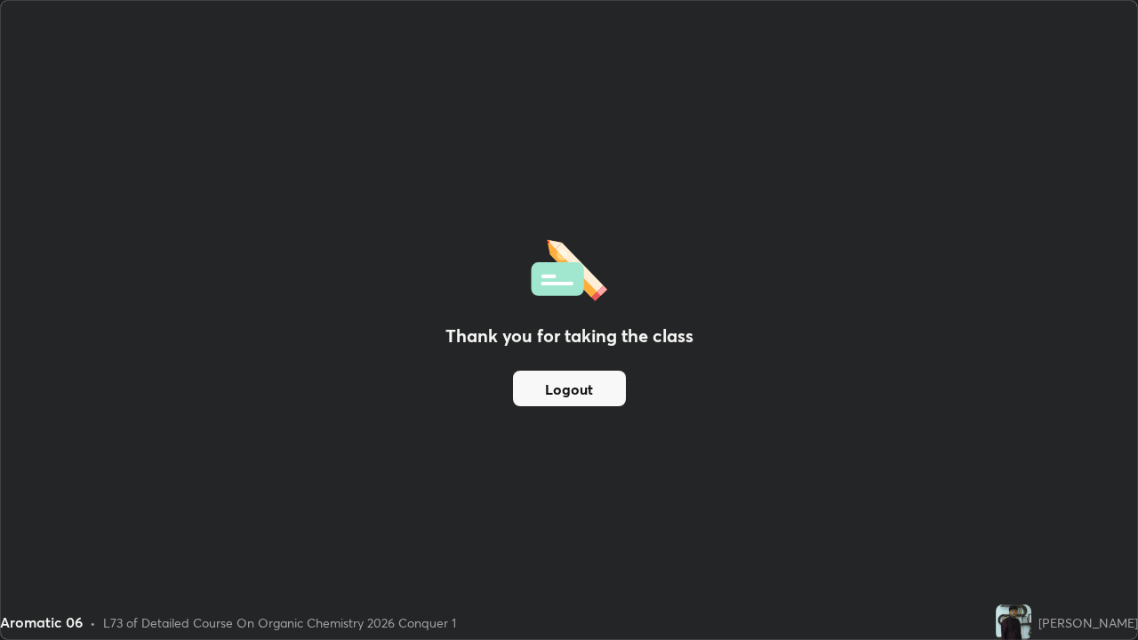
click at [604, 384] on button "Logout" at bounding box center [569, 389] width 113 height 36
click at [584, 388] on button "Logout" at bounding box center [569, 389] width 113 height 36
click at [590, 391] on button "Logout" at bounding box center [569, 389] width 113 height 36
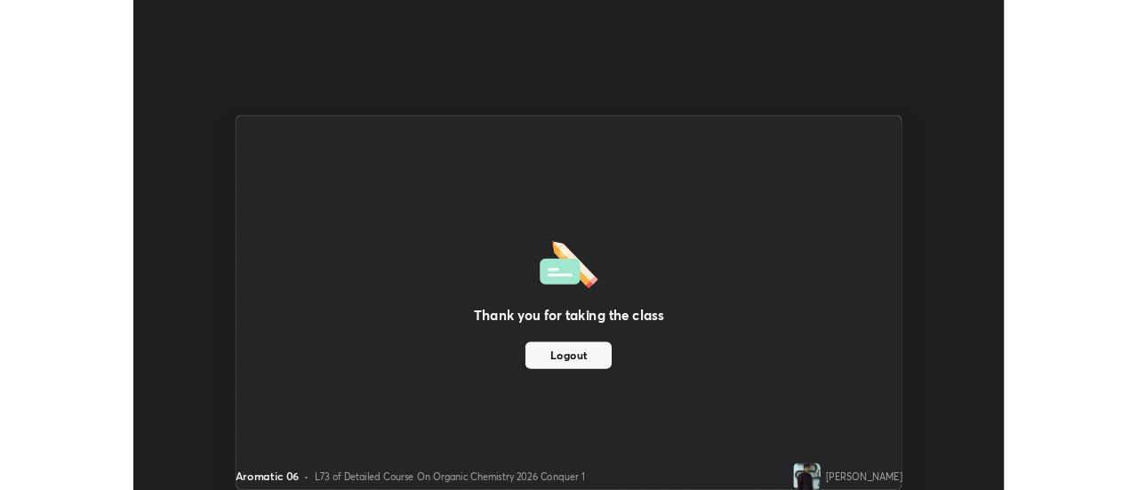
scroll to position [88399, 87751]
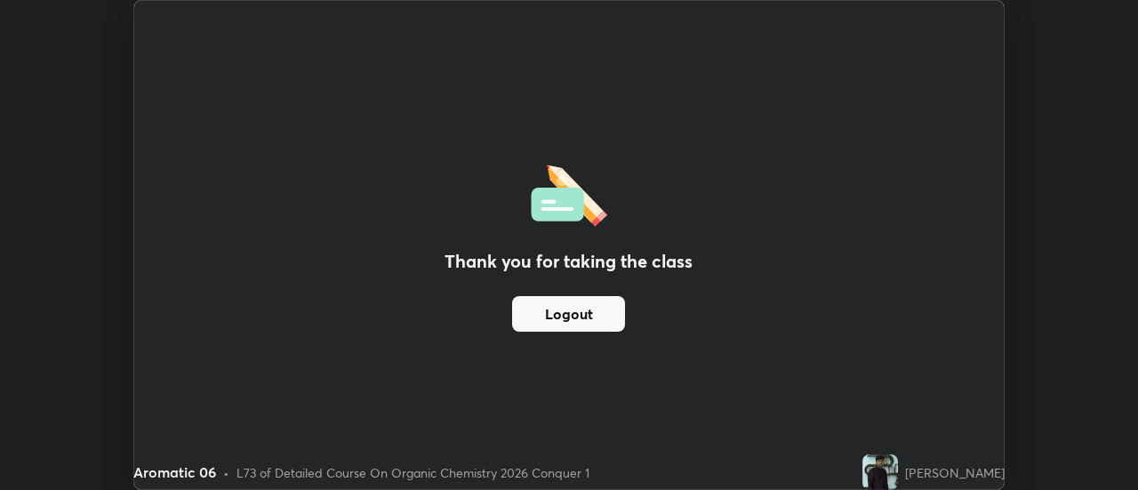
click at [862, 469] on img at bounding box center [880, 472] width 36 height 36
